Goal: Task Accomplishment & Management: Manage account settings

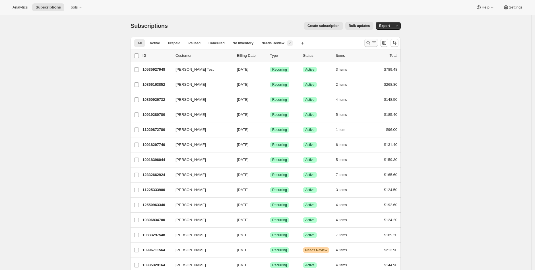
click at [378, 42] on button "Search and filter results" at bounding box center [371, 43] width 14 height 8
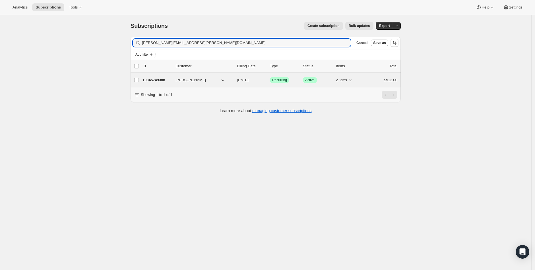
type input "[PERSON_NAME][EMAIL_ADDRESS][PERSON_NAME][DOMAIN_NAME]"
click at [153, 78] on p "10845749388" at bounding box center [156, 80] width 28 height 6
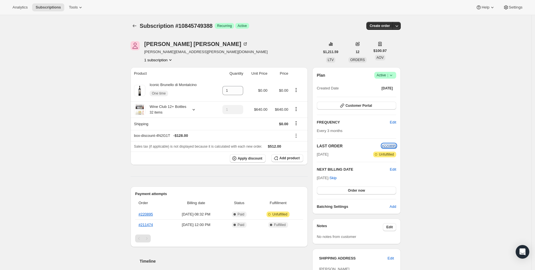
click at [389, 147] on span "#220895" at bounding box center [388, 146] width 14 height 4
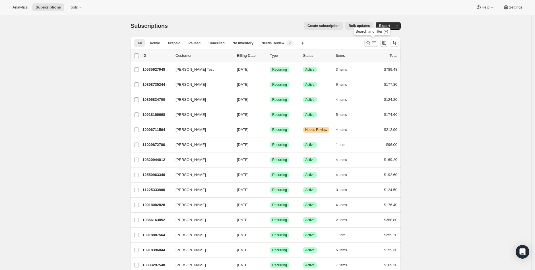
click at [370, 44] on icon "Search and filter results" at bounding box center [368, 43] width 6 height 6
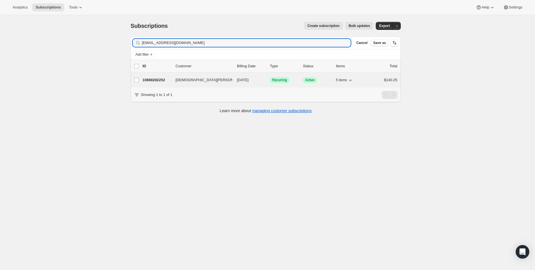
type input "wittencm@gmail.com"
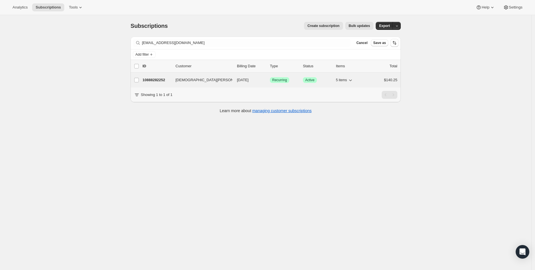
click at [148, 81] on p "10888282252" at bounding box center [156, 80] width 28 height 6
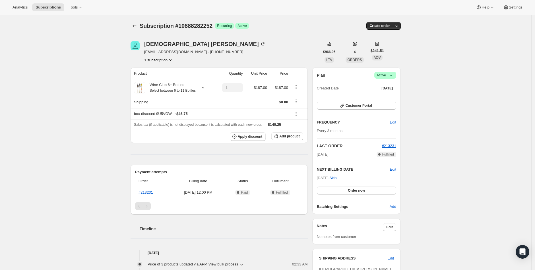
click at [383, 76] on span "Active |" at bounding box center [384, 75] width 17 height 6
click at [383, 93] on button "Cancel subscription" at bounding box center [385, 96] width 36 height 9
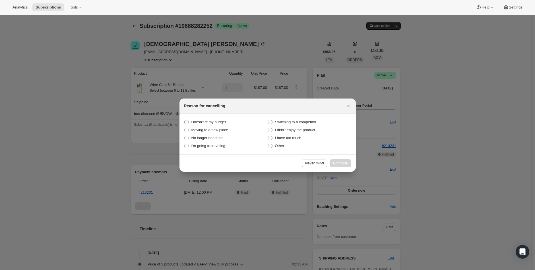
click at [213, 119] on span "Doesn't fit my budget" at bounding box center [208, 122] width 35 height 6
click at [184, 120] on budget "Doesn't fit my budget" at bounding box center [184, 120] width 0 height 0
radio budget "true"
click at [334, 164] on span "Continue" at bounding box center [340, 163] width 15 height 5
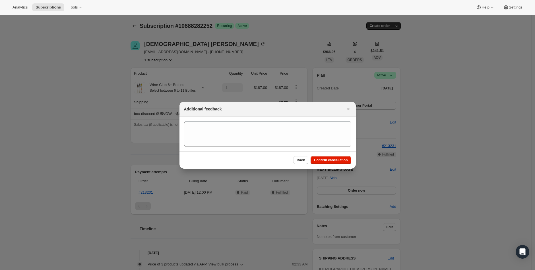
drag, startPoint x: 335, startPoint y: 163, endPoint x: 241, endPoint y: 129, distance: 99.6
click at [335, 162] on button "Confirm cancellation" at bounding box center [330, 160] width 41 height 8
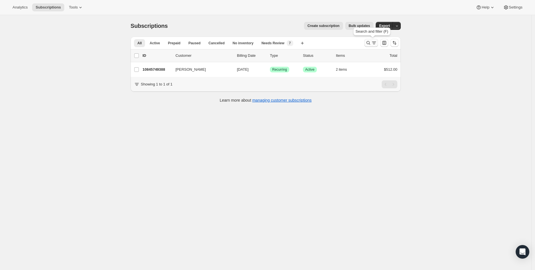
click at [366, 41] on button "Search and filter results" at bounding box center [371, 43] width 14 height 8
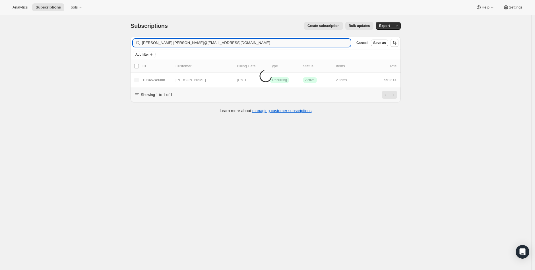
click at [196, 41] on input "[PERSON_NAME].[PERSON_NAME]@[EMAIL_ADDRESS][DOMAIN_NAME]" at bounding box center [246, 43] width 209 height 8
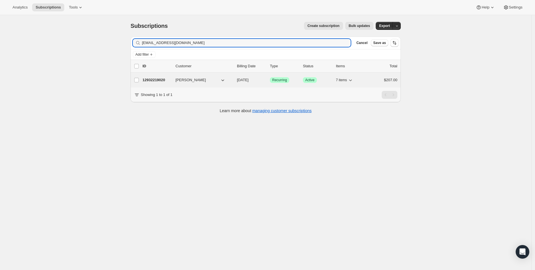
type input "[EMAIL_ADDRESS][DOMAIN_NAME]"
click at [149, 80] on p "12932219020" at bounding box center [156, 80] width 28 height 6
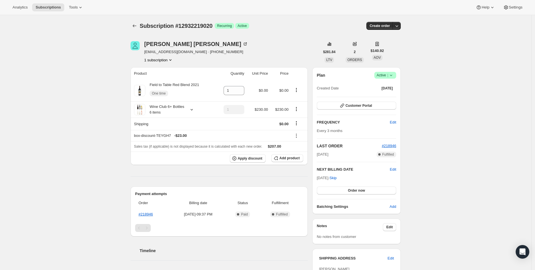
click at [391, 78] on icon at bounding box center [391, 75] width 6 height 6
click at [380, 99] on button "Cancel subscription" at bounding box center [385, 96] width 36 height 9
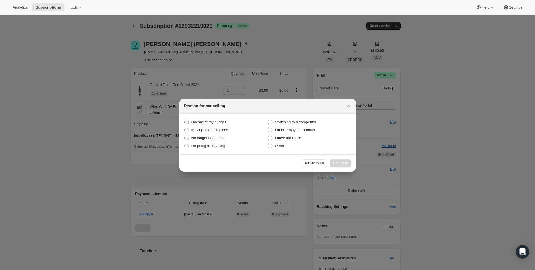
drag, startPoint x: 210, startPoint y: 116, endPoint x: 210, endPoint y: 119, distance: 3.1
click at [210, 116] on section "Doesn't fit my budget Switching to a competitor Moving to a new place I didn't …" at bounding box center [267, 134] width 176 height 41
click at [210, 120] on span "Doesn't fit my budget" at bounding box center [208, 122] width 35 height 4
click at [184, 120] on budget "Doesn't fit my budget" at bounding box center [184, 120] width 0 height 0
radio budget "true"
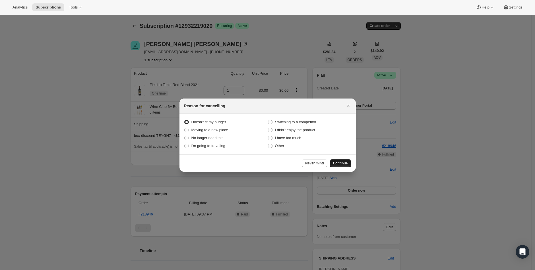
click at [333, 165] on span "Continue" at bounding box center [340, 163] width 15 height 5
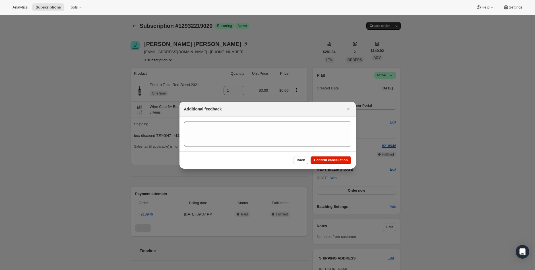
click at [335, 164] on div "Back Confirm cancellation" at bounding box center [267, 159] width 176 height 17
drag, startPoint x: 327, startPoint y: 160, endPoint x: 224, endPoint y: 107, distance: 116.4
click at [327, 160] on span "Confirm cancellation" at bounding box center [331, 160] width 34 height 5
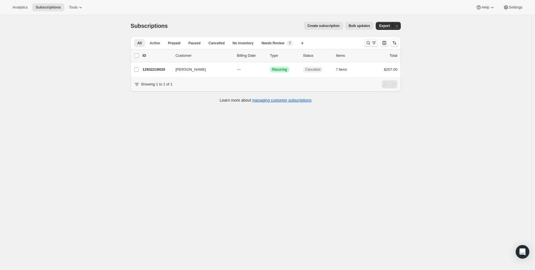
click at [370, 41] on icon "Search and filter results" at bounding box center [368, 43] width 6 height 6
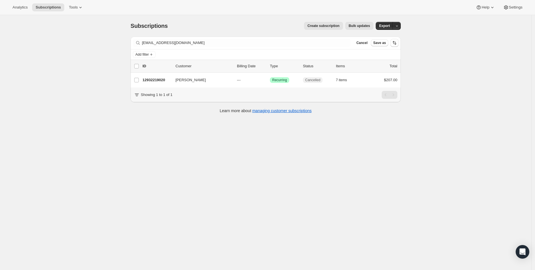
click at [262, 48] on div "Filter subscribers [EMAIL_ADDRESS][DOMAIN_NAME] Clear Cancel Save as" at bounding box center [265, 43] width 270 height 13
click at [262, 47] on div "Filter subscribers [EMAIL_ADDRESS][DOMAIN_NAME] Clear Cancel Save as" at bounding box center [265, 43] width 270 height 13
click at [230, 37] on div "Filter subscribers [EMAIL_ADDRESS][DOMAIN_NAME] Clear Cancel Save as" at bounding box center [265, 43] width 270 height 13
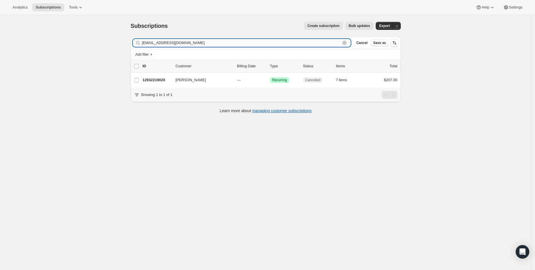
click at [218, 44] on input "[EMAIL_ADDRESS][DOMAIN_NAME]" at bounding box center [241, 43] width 198 height 8
paste input "jen72585@ao"
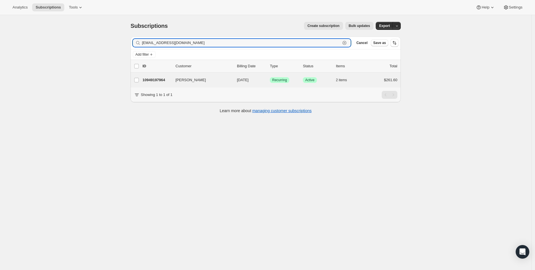
type input "[EMAIL_ADDRESS][DOMAIN_NAME]"
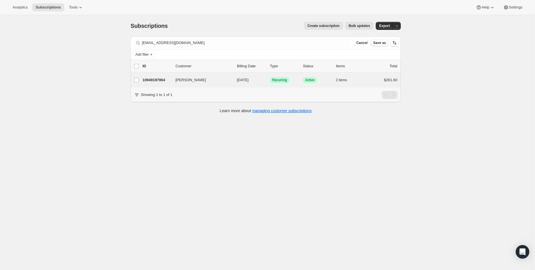
click at [159, 85] on div "[PERSON_NAME] 10949197964 [PERSON_NAME] [DATE] Success Recurring Success Active…" at bounding box center [265, 80] width 270 height 15
click at [167, 81] on p "10949197964" at bounding box center [156, 80] width 28 height 6
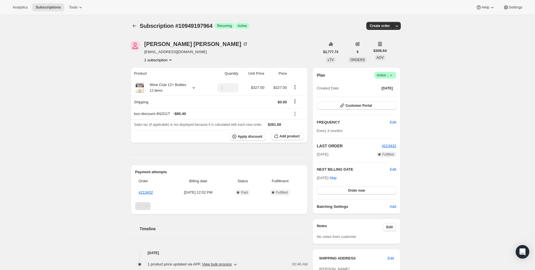
click at [386, 76] on span "Active |" at bounding box center [384, 75] width 17 height 6
click at [387, 99] on button "Cancel subscription" at bounding box center [385, 96] width 36 height 9
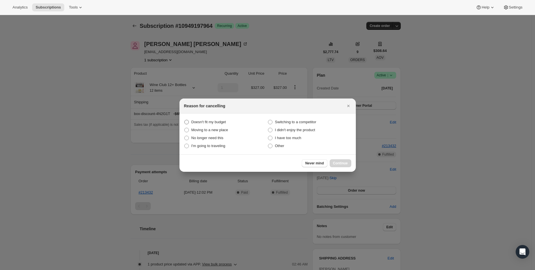
click at [209, 119] on span "Doesn't fit my budget" at bounding box center [208, 122] width 35 height 6
click at [184, 120] on budget "Doesn't fit my budget" at bounding box center [184, 120] width 0 height 0
radio budget "true"
click at [340, 162] on span "Continue" at bounding box center [340, 163] width 15 height 5
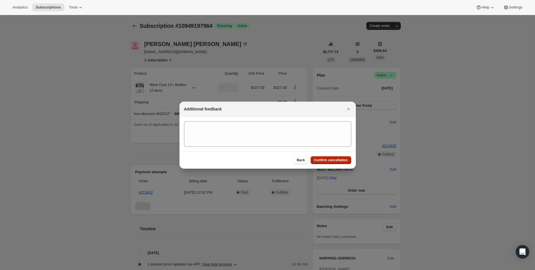
click at [340, 162] on span "Confirm cancellation" at bounding box center [331, 160] width 34 height 5
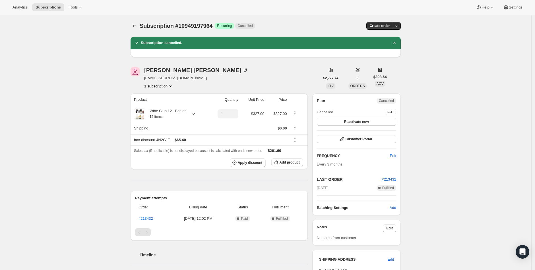
click at [166, 80] on span "[EMAIL_ADDRESS][DOMAIN_NAME]" at bounding box center [196, 78] width 104 height 6
copy span "[EMAIL_ADDRESS][DOMAIN_NAME]"
